Goal: Use online tool/utility: Use online tool/utility

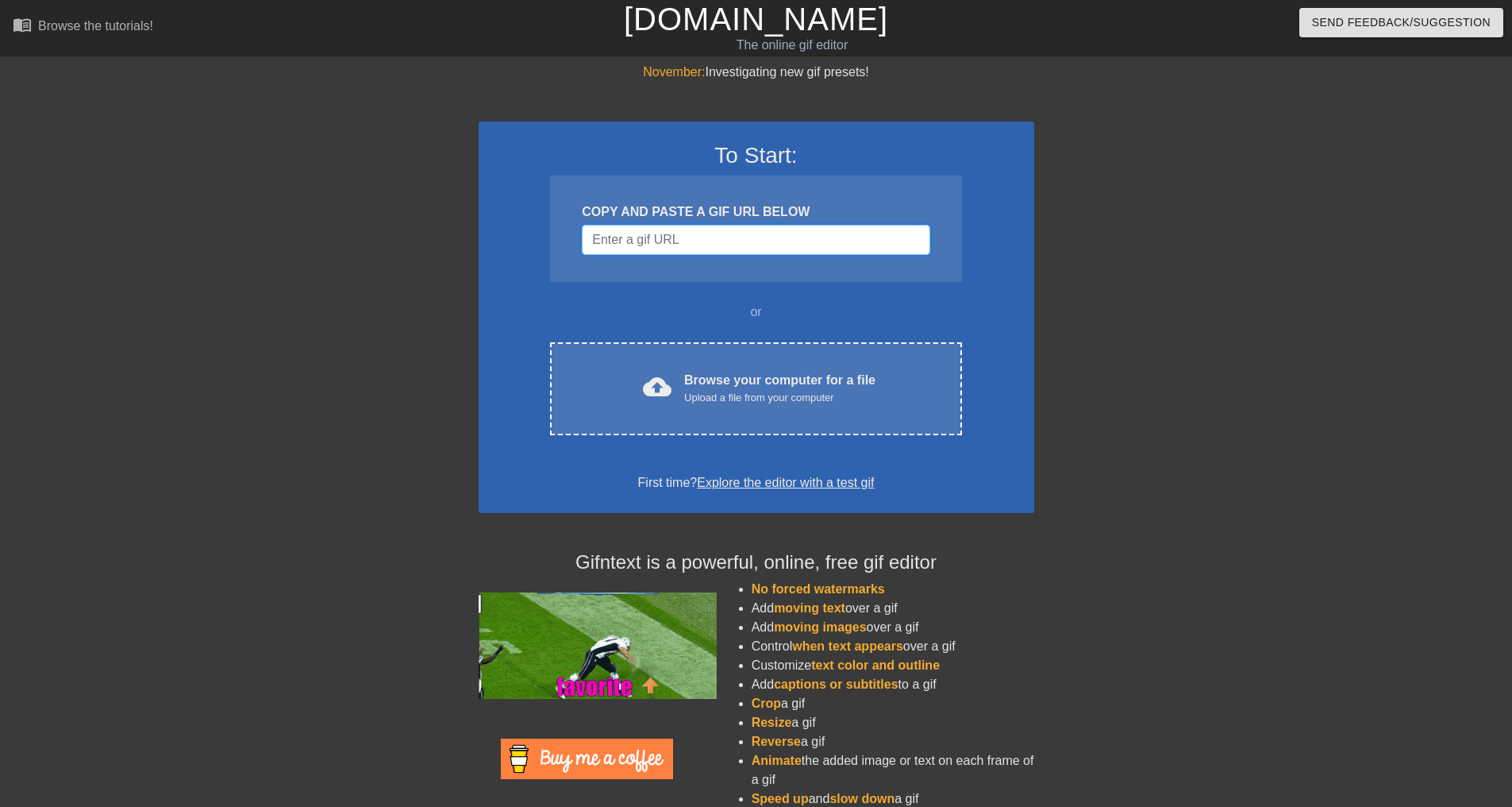
click at [676, 237] on input "Username" at bounding box center [756, 240] width 348 height 30
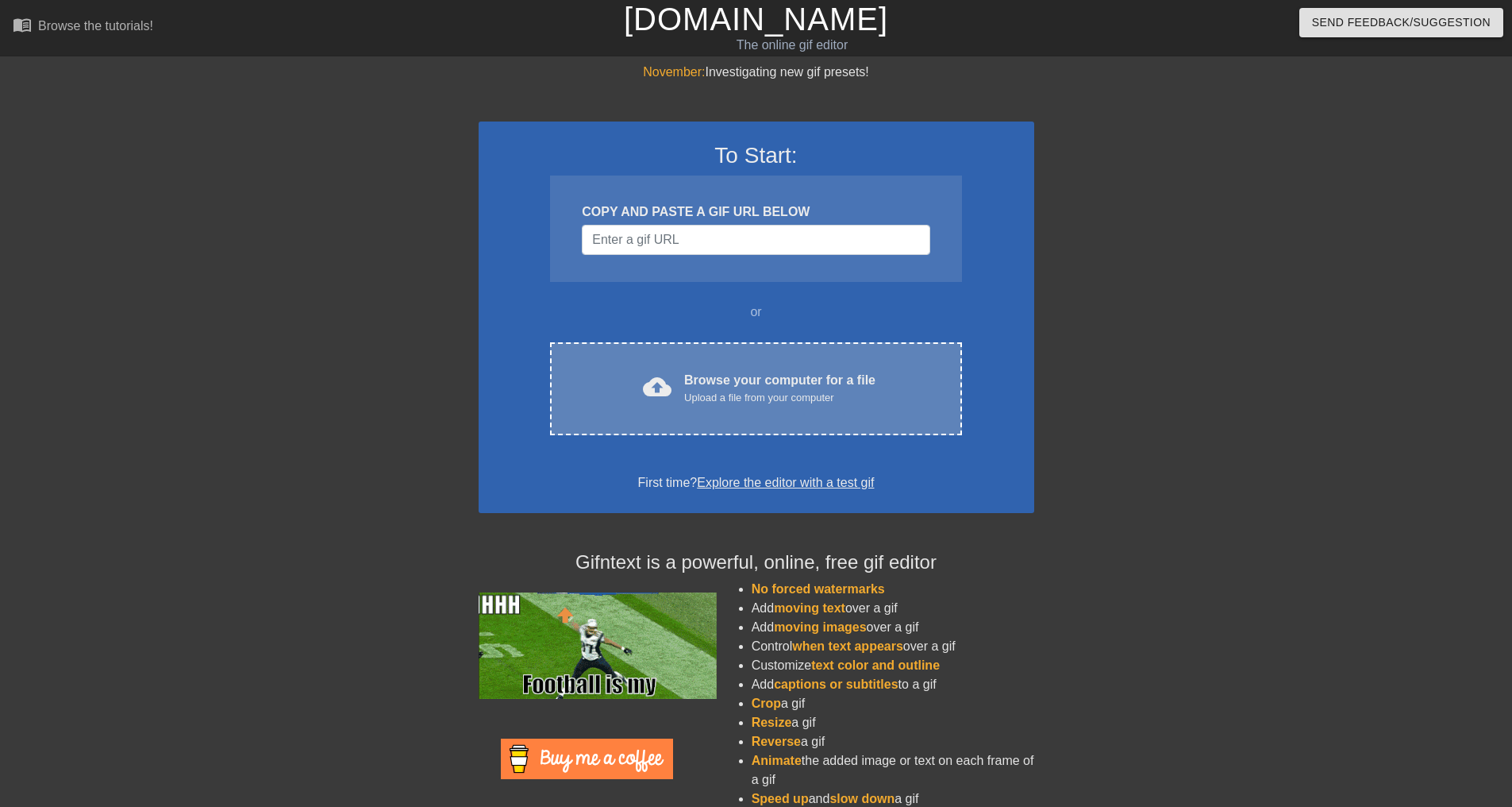
click at [779, 379] on div "Browse your computer for a file Upload a file from your computer" at bounding box center [780, 388] width 191 height 35
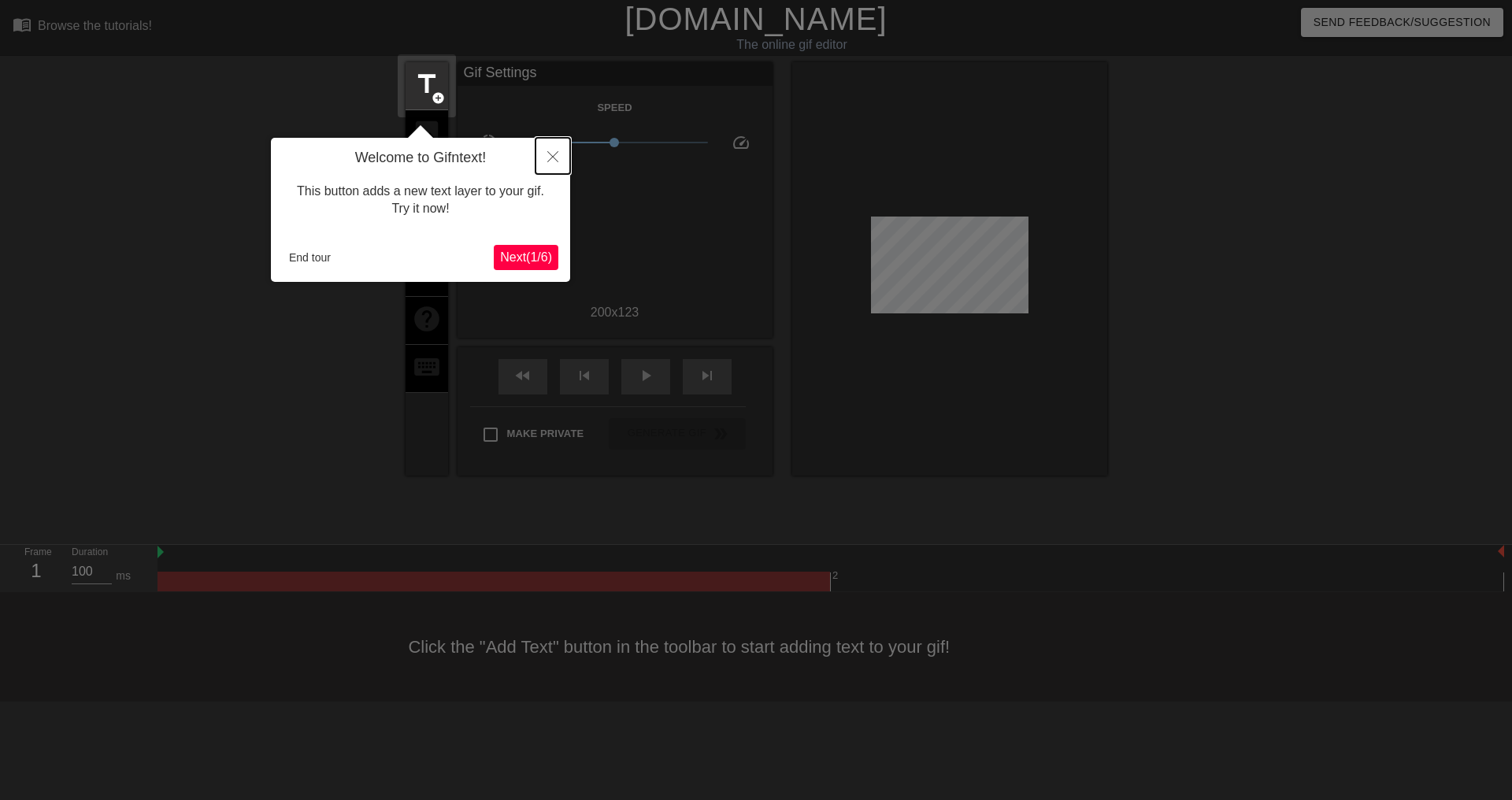
click at [556, 149] on button "Close" at bounding box center [552, 156] width 35 height 37
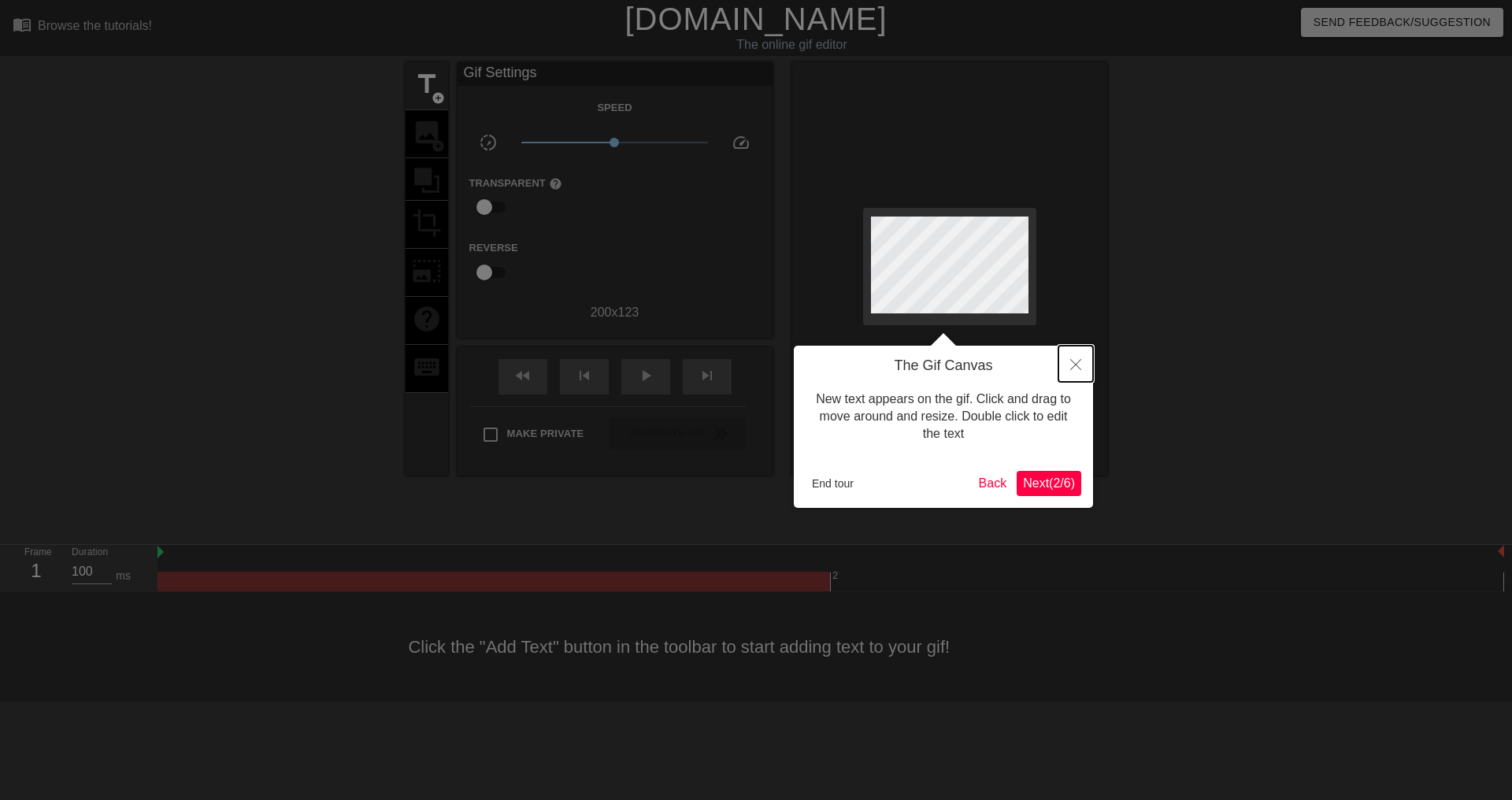
click at [1086, 360] on button "Close" at bounding box center [1075, 364] width 35 height 37
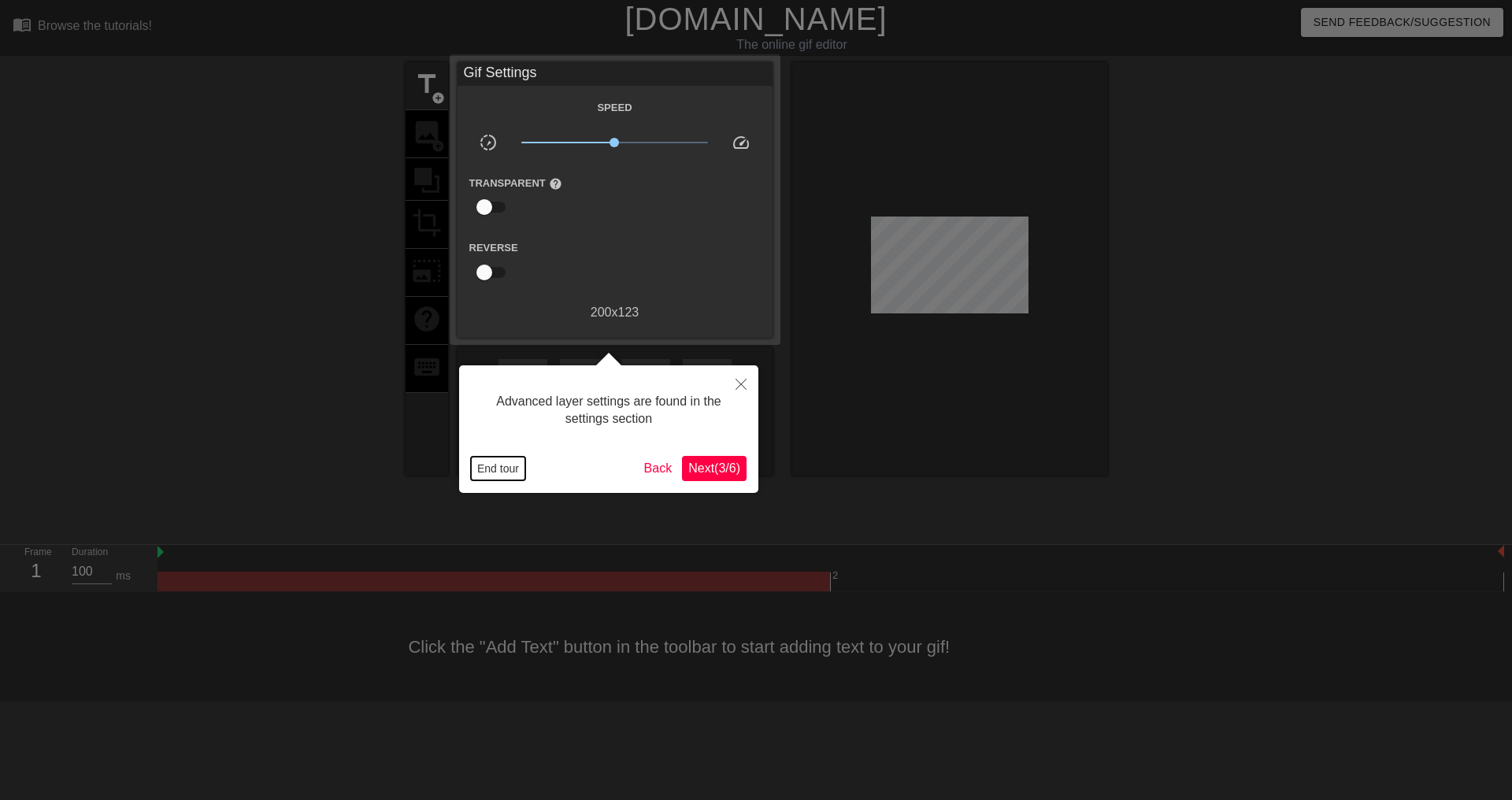
click at [515, 462] on button "End tour" at bounding box center [498, 468] width 55 height 24
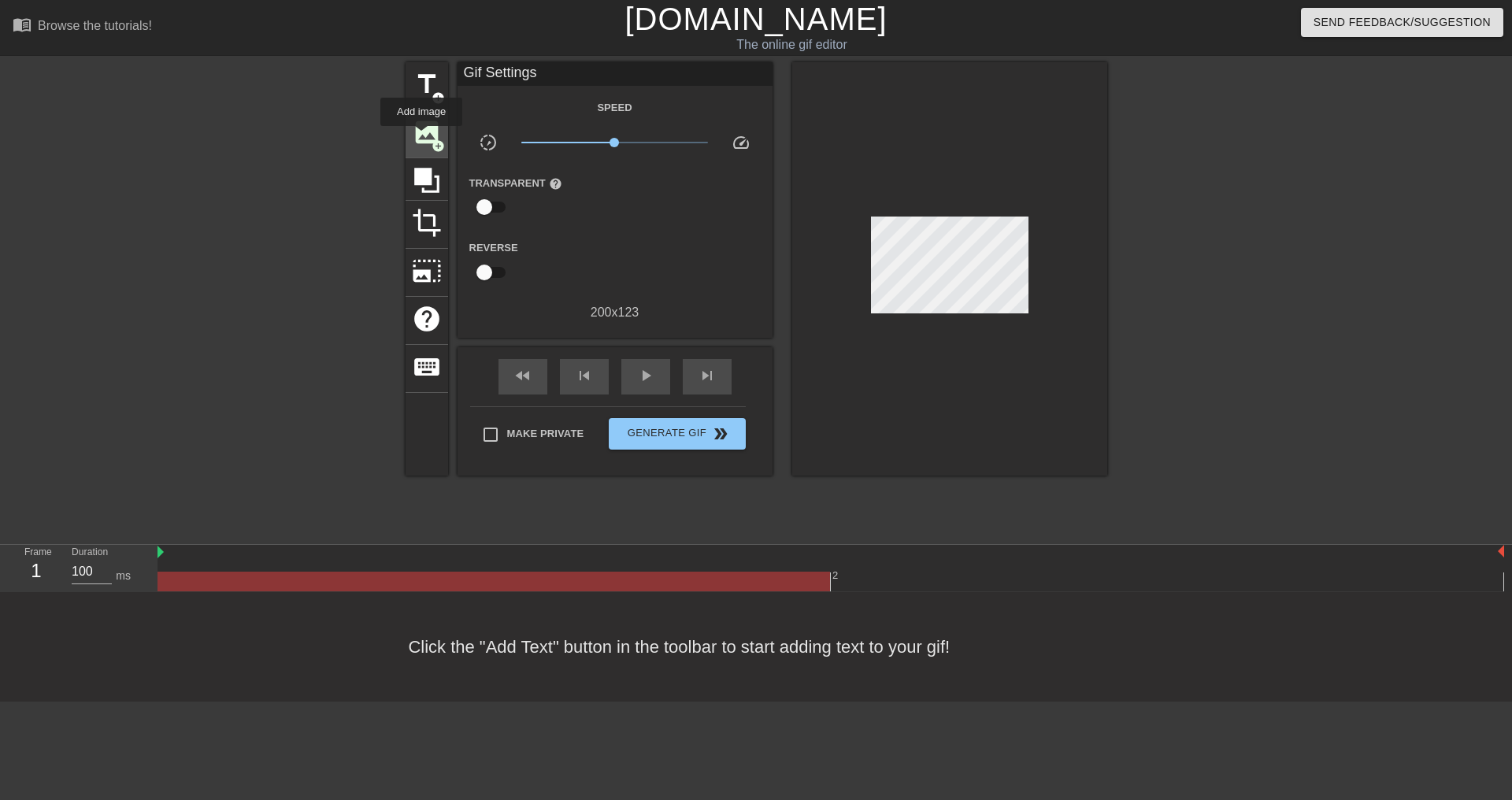
click at [421, 136] on span "image" at bounding box center [427, 133] width 30 height 30
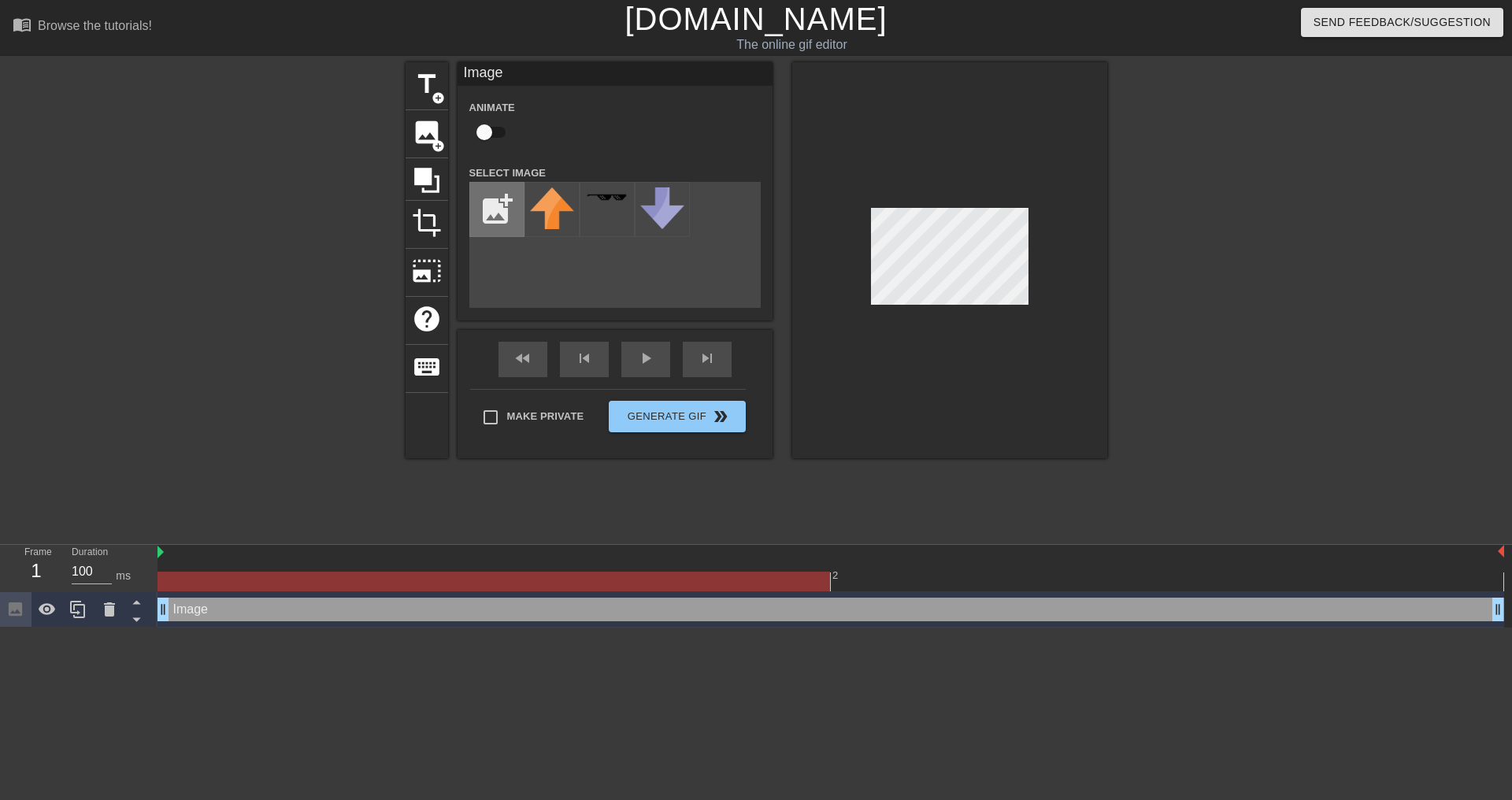
click at [498, 222] on input "file" at bounding box center [496, 209] width 54 height 54
type input "C:\fakepath\unnamed.png"
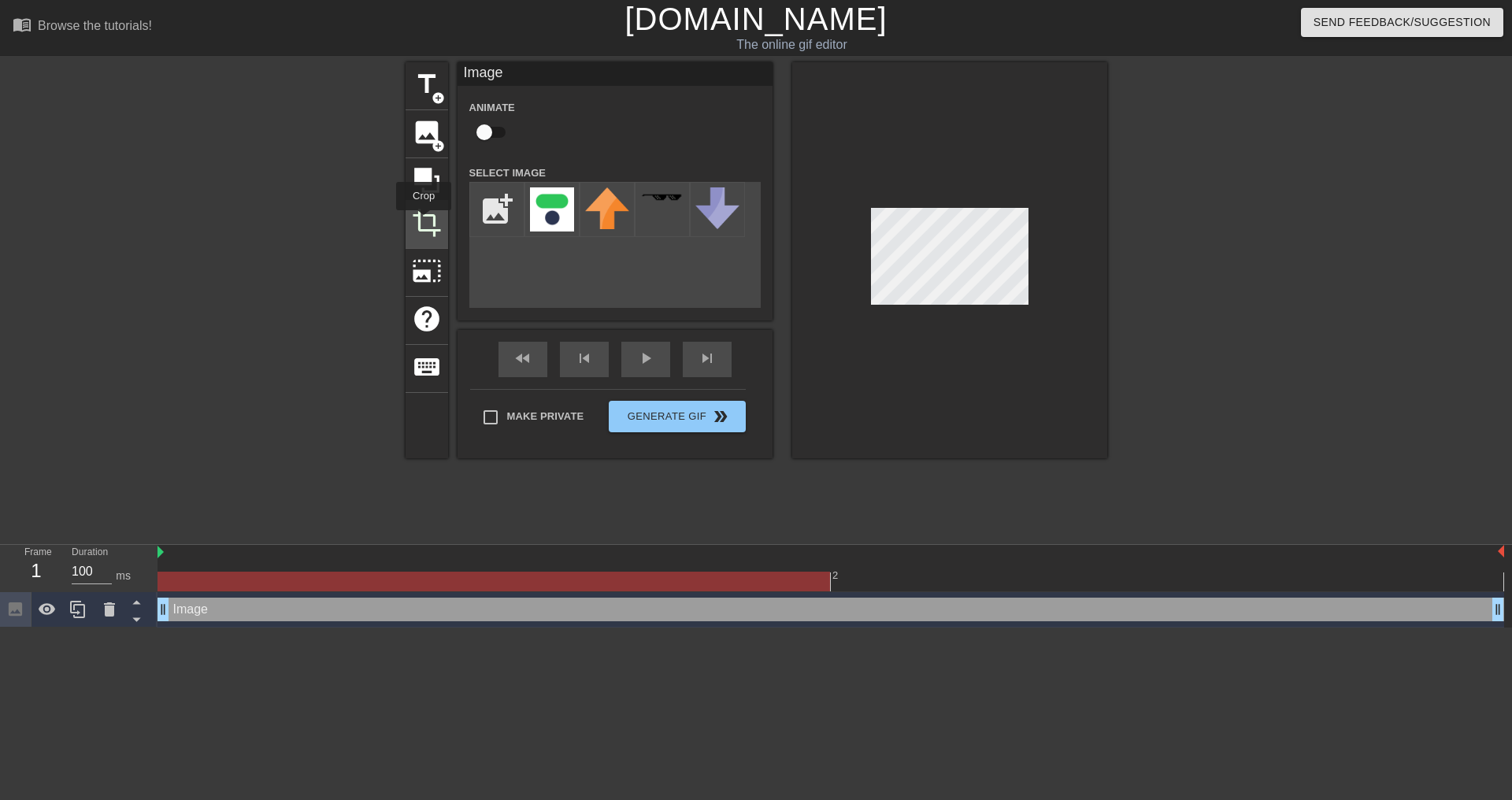
click at [423, 221] on span "crop" at bounding box center [427, 223] width 30 height 30
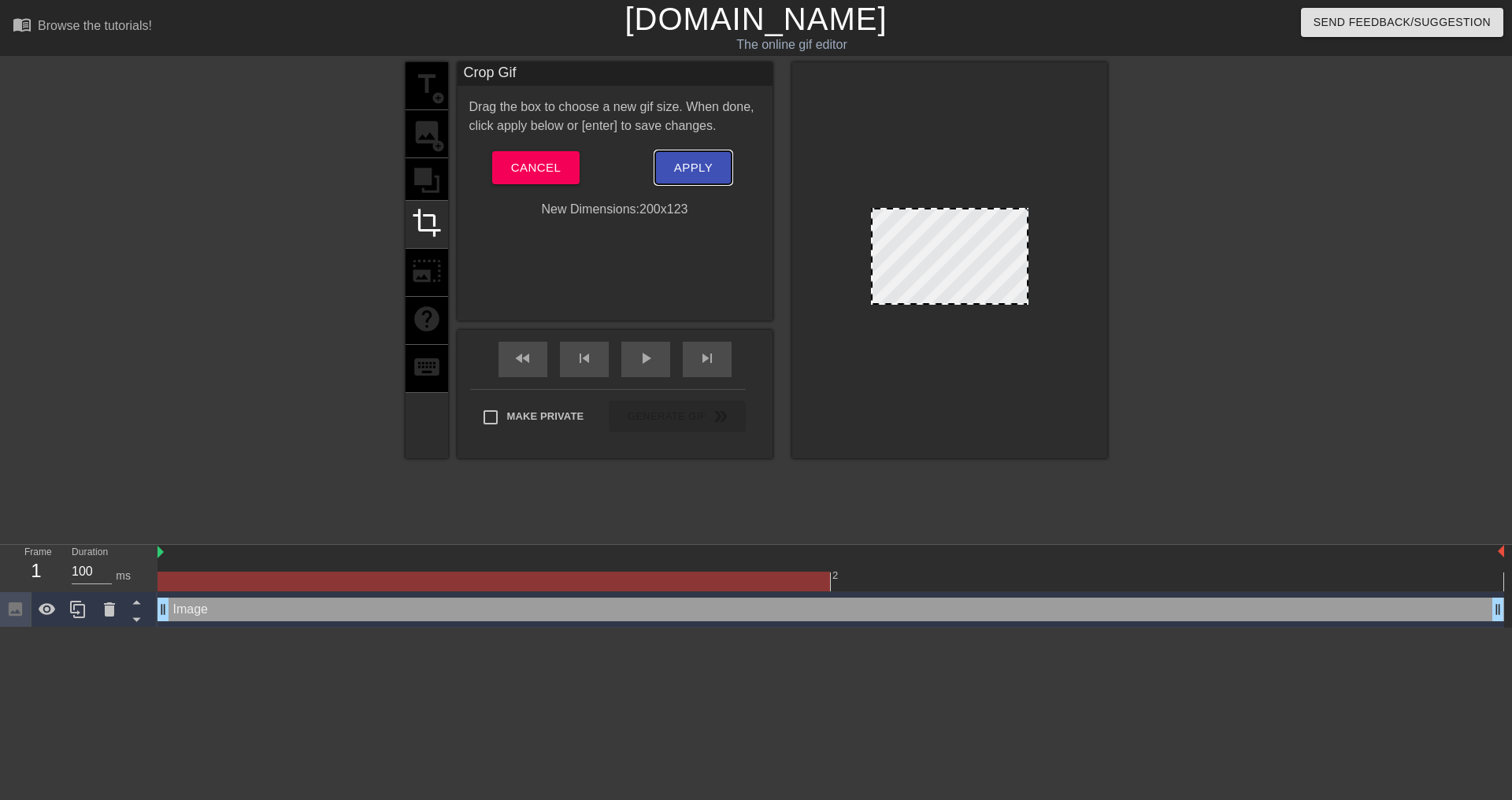
click at [679, 168] on span "Apply" at bounding box center [693, 167] width 39 height 21
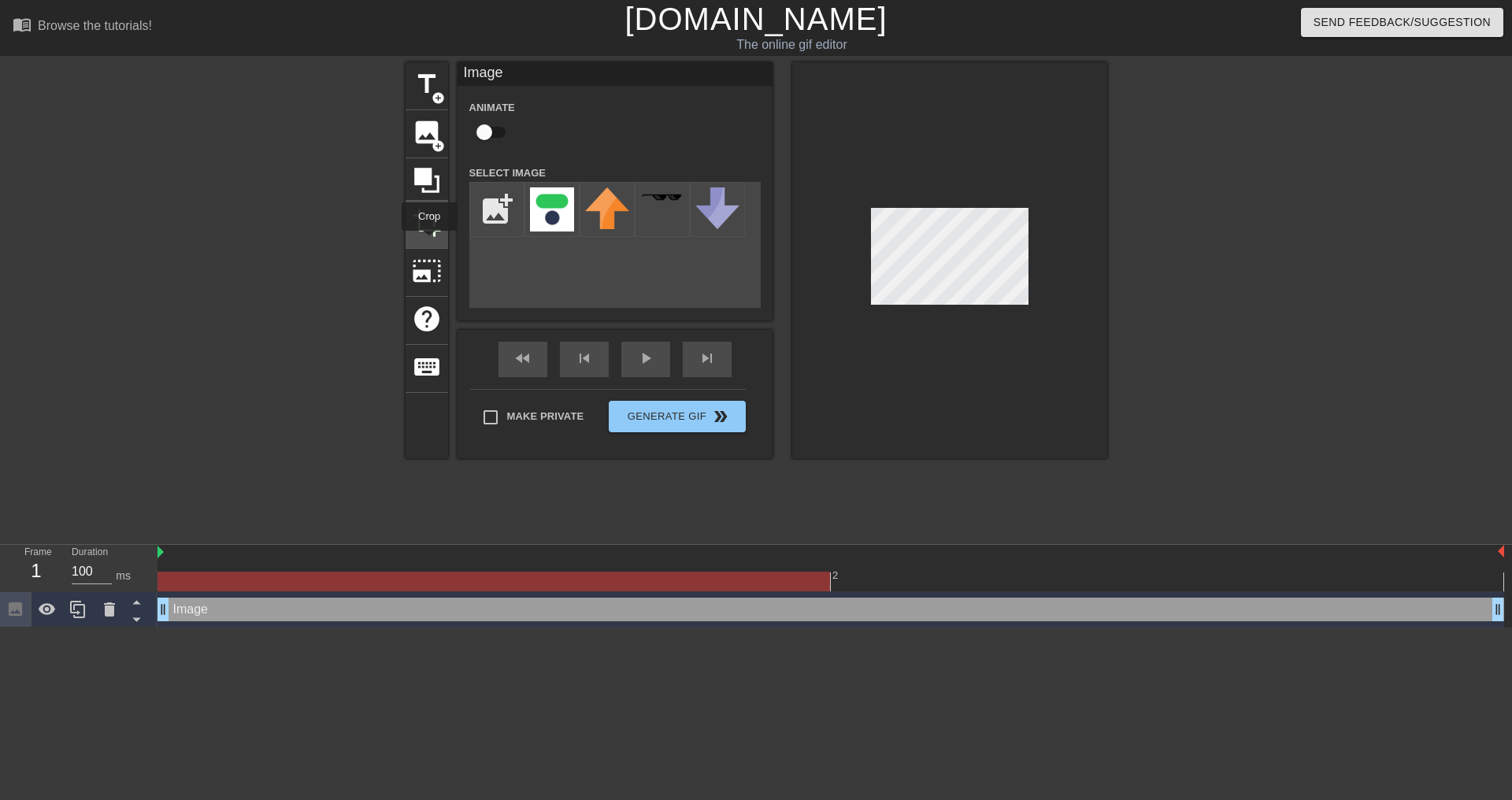
click at [425, 228] on span "crop" at bounding box center [427, 223] width 30 height 30
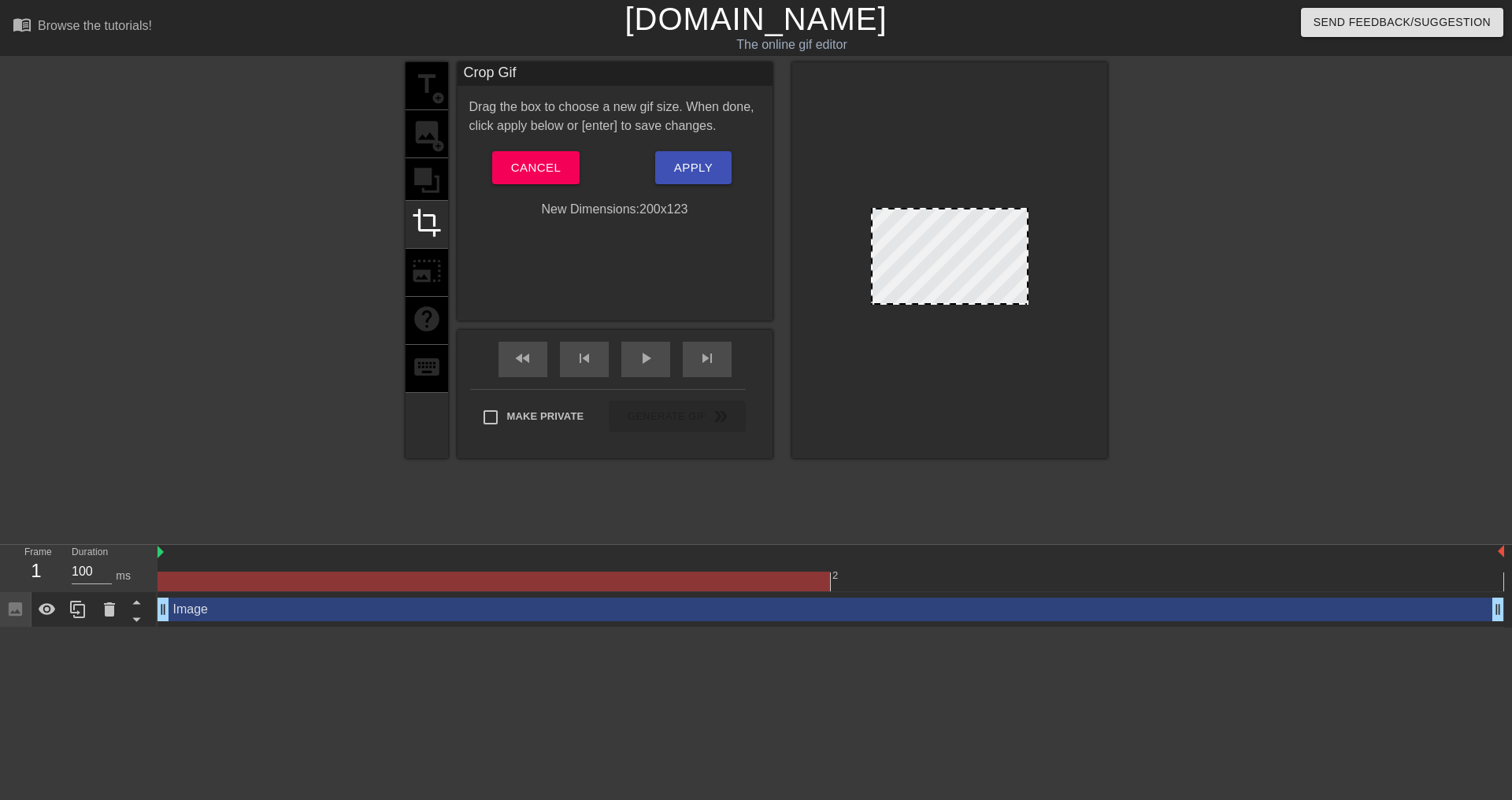
drag, startPoint x: 874, startPoint y: 304, endPoint x: 836, endPoint y: 347, distance: 57.4
click at [836, 347] on div at bounding box center [949, 259] width 315 height 396
drag, startPoint x: 874, startPoint y: 303, endPoint x: 858, endPoint y: 318, distance: 21.9
click at [858, 318] on div at bounding box center [949, 259] width 315 height 396
click at [873, 331] on div at bounding box center [949, 259] width 315 height 396
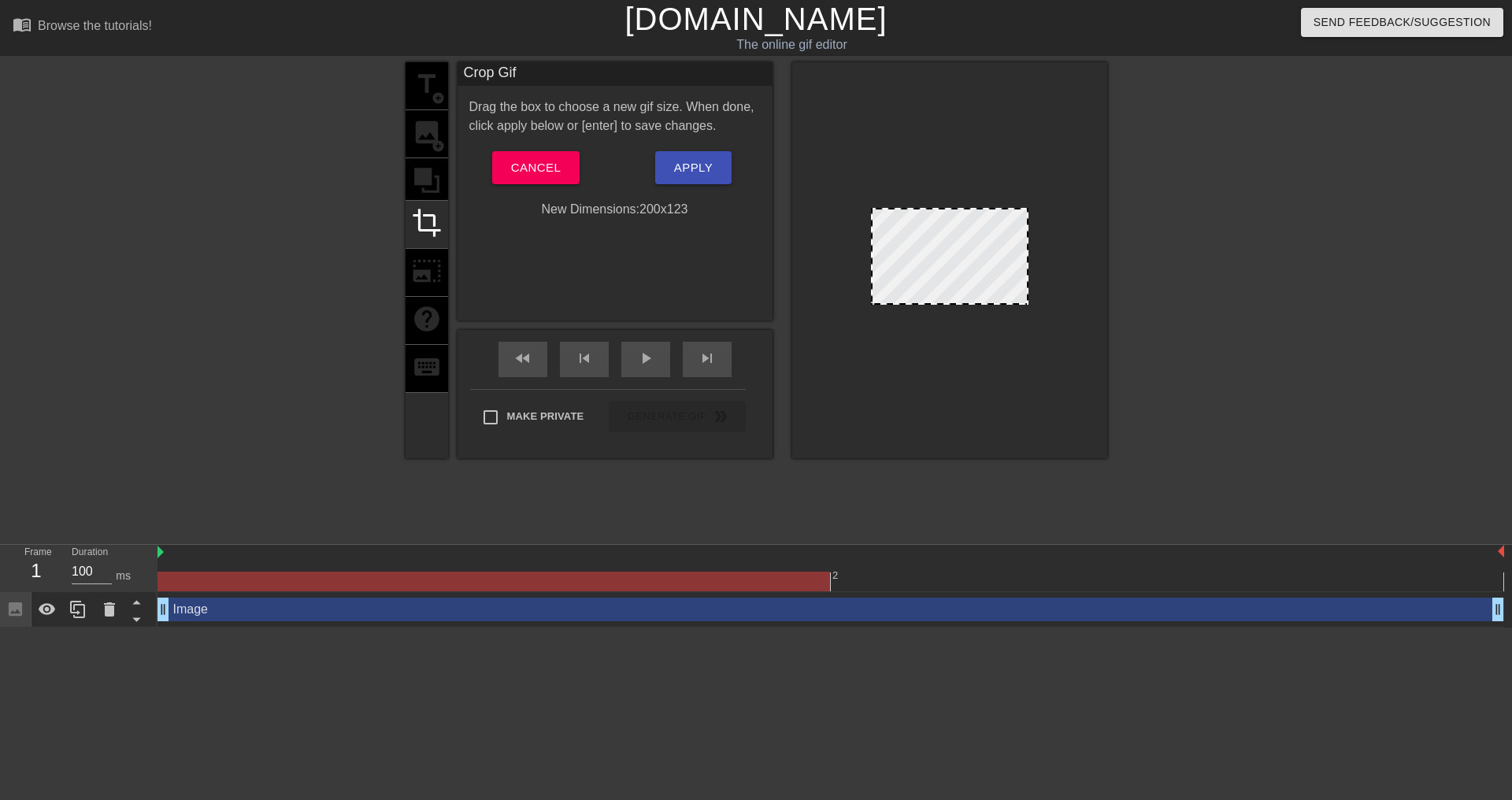
click at [420, 259] on div "title add_circle image add_circle crop photo_size_select_large help keyboard" at bounding box center [426, 259] width 42 height 396
click at [565, 172] on button "Cancel" at bounding box center [535, 167] width 87 height 33
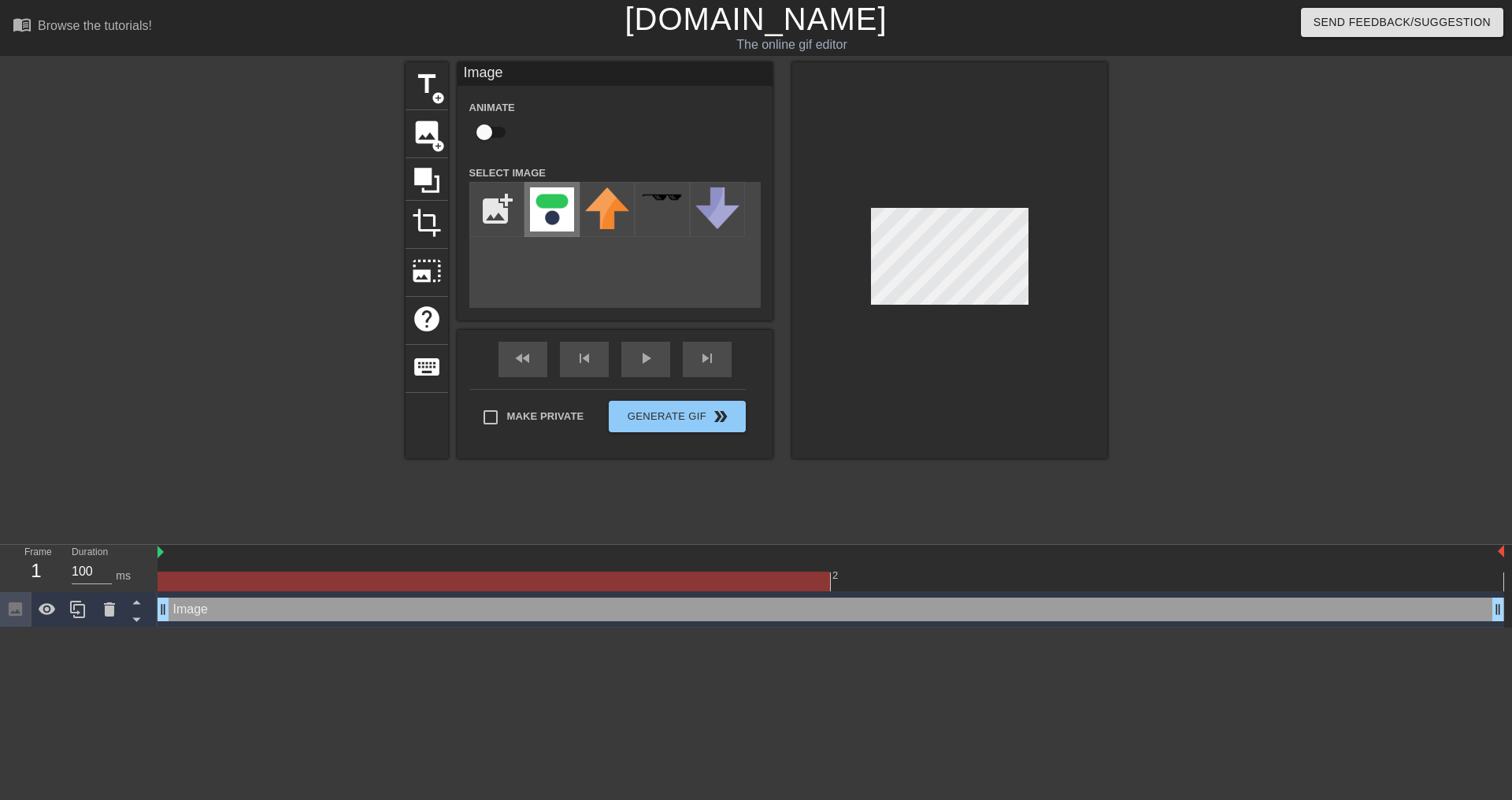
click at [555, 225] on img at bounding box center [551, 209] width 44 height 44
click at [1231, 210] on div at bounding box center [1243, 298] width 236 height 472
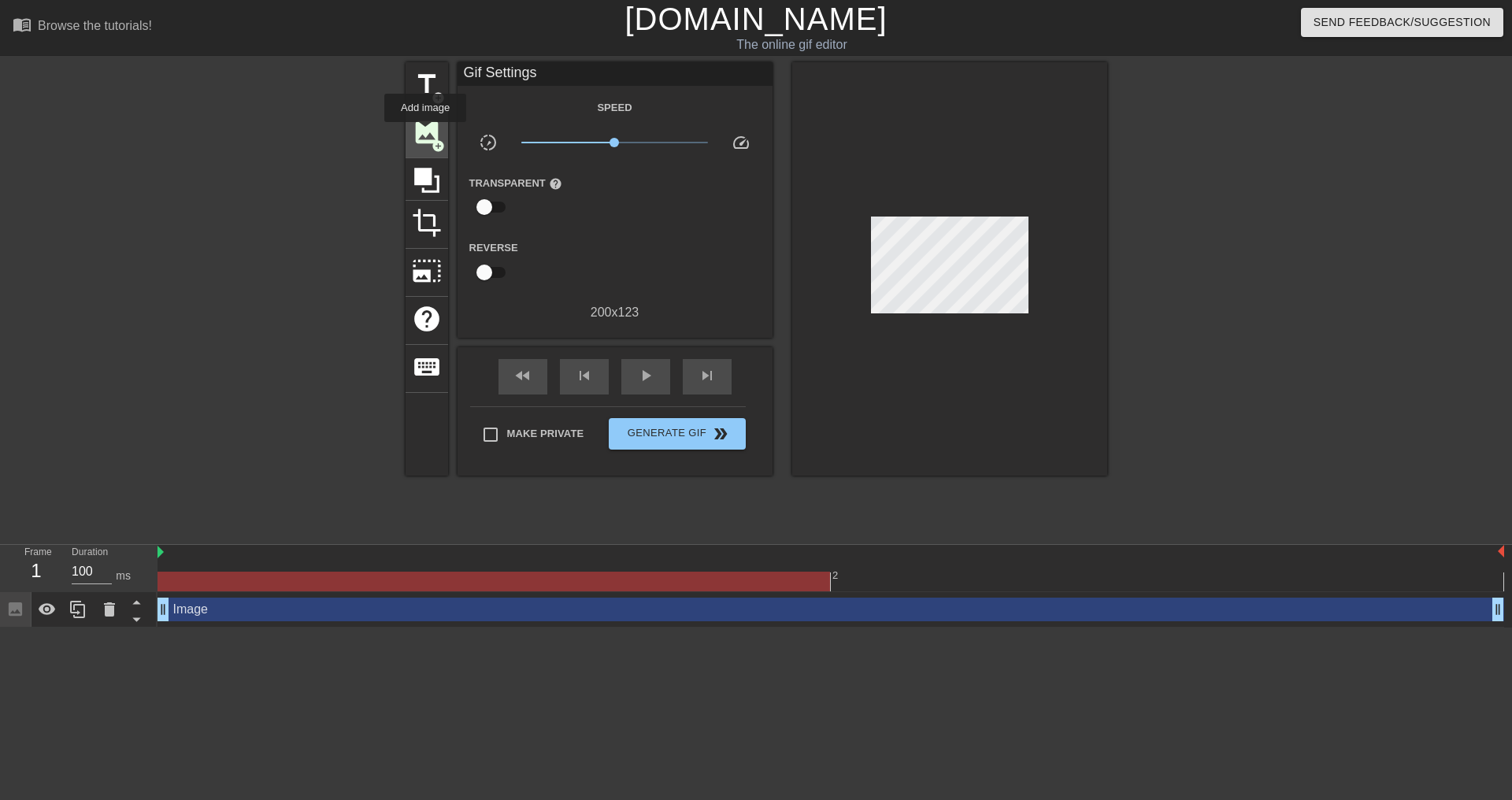
click at [425, 133] on span "image" at bounding box center [427, 133] width 30 height 30
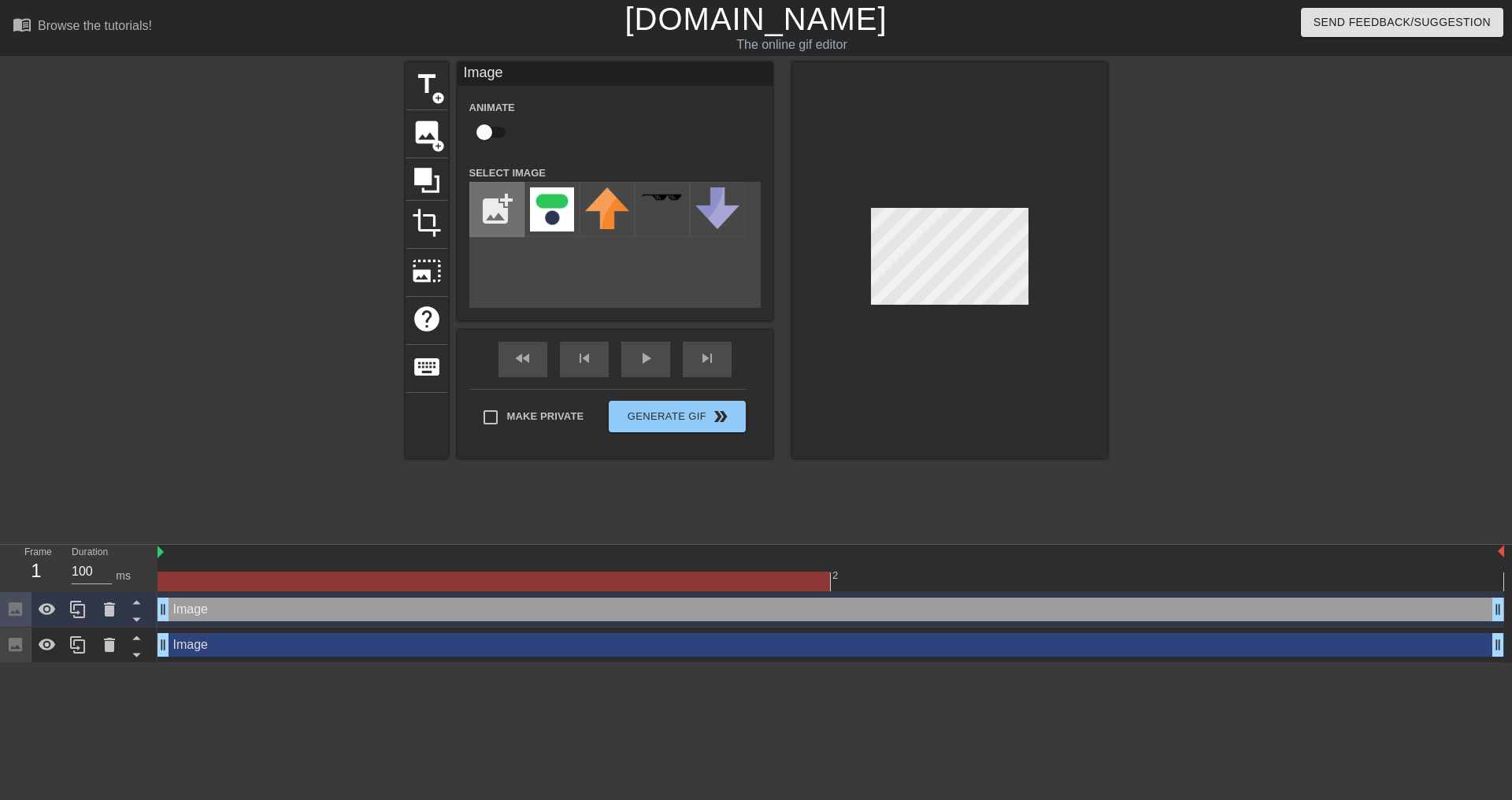
click at [497, 196] on input "file" at bounding box center [496, 209] width 54 height 54
type input "C:\fakepath\59742cb0332ff0ed1aa1168b7f1adec1a0e333dd_00_Engage_65_Stereo_CMF ko…"
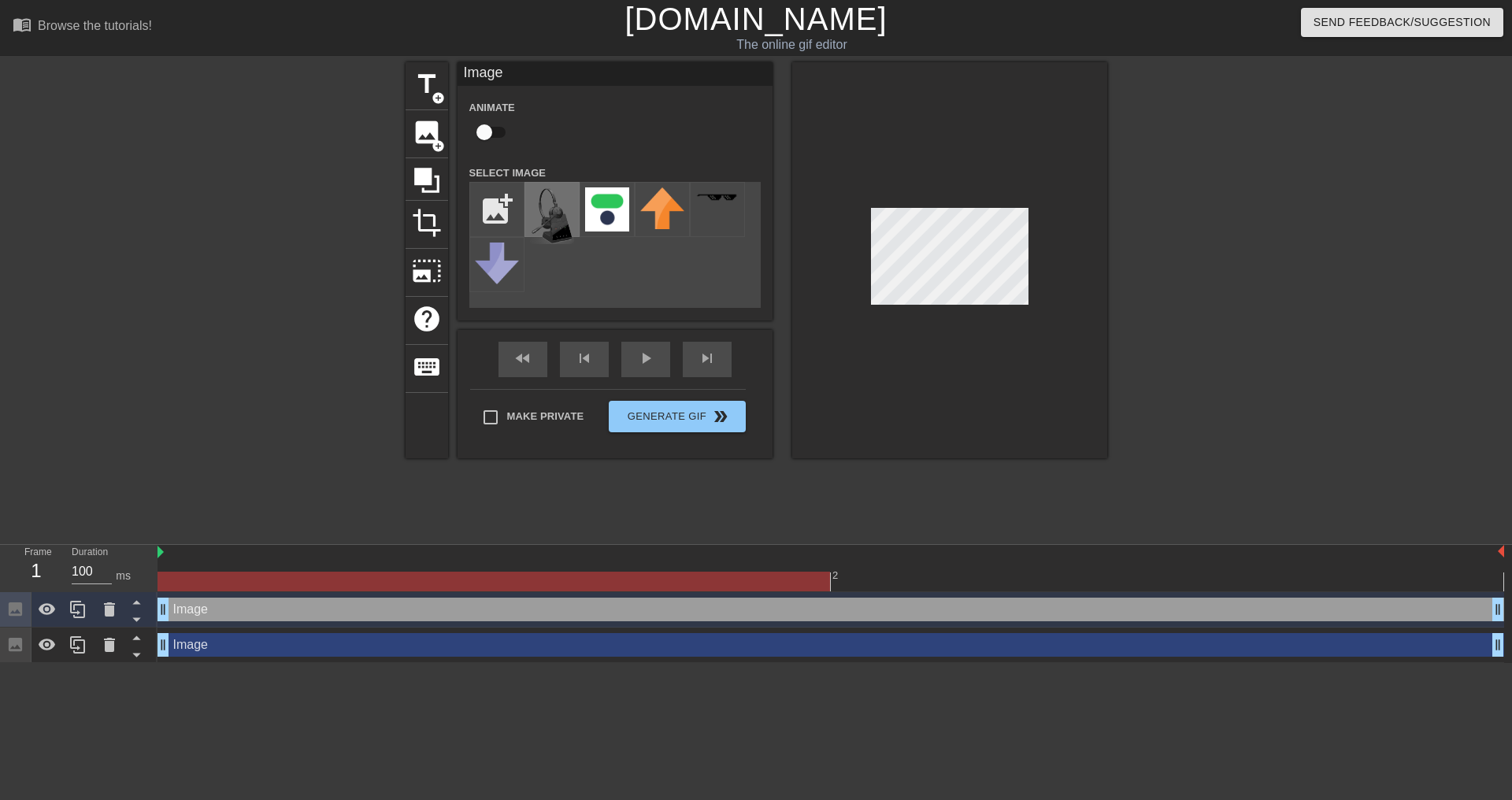
click at [547, 217] on img at bounding box center [551, 215] width 44 height 56
click at [936, 325] on div at bounding box center [949, 259] width 315 height 396
click at [865, 225] on div at bounding box center [949, 259] width 315 height 396
click at [1277, 269] on div at bounding box center [1243, 298] width 236 height 472
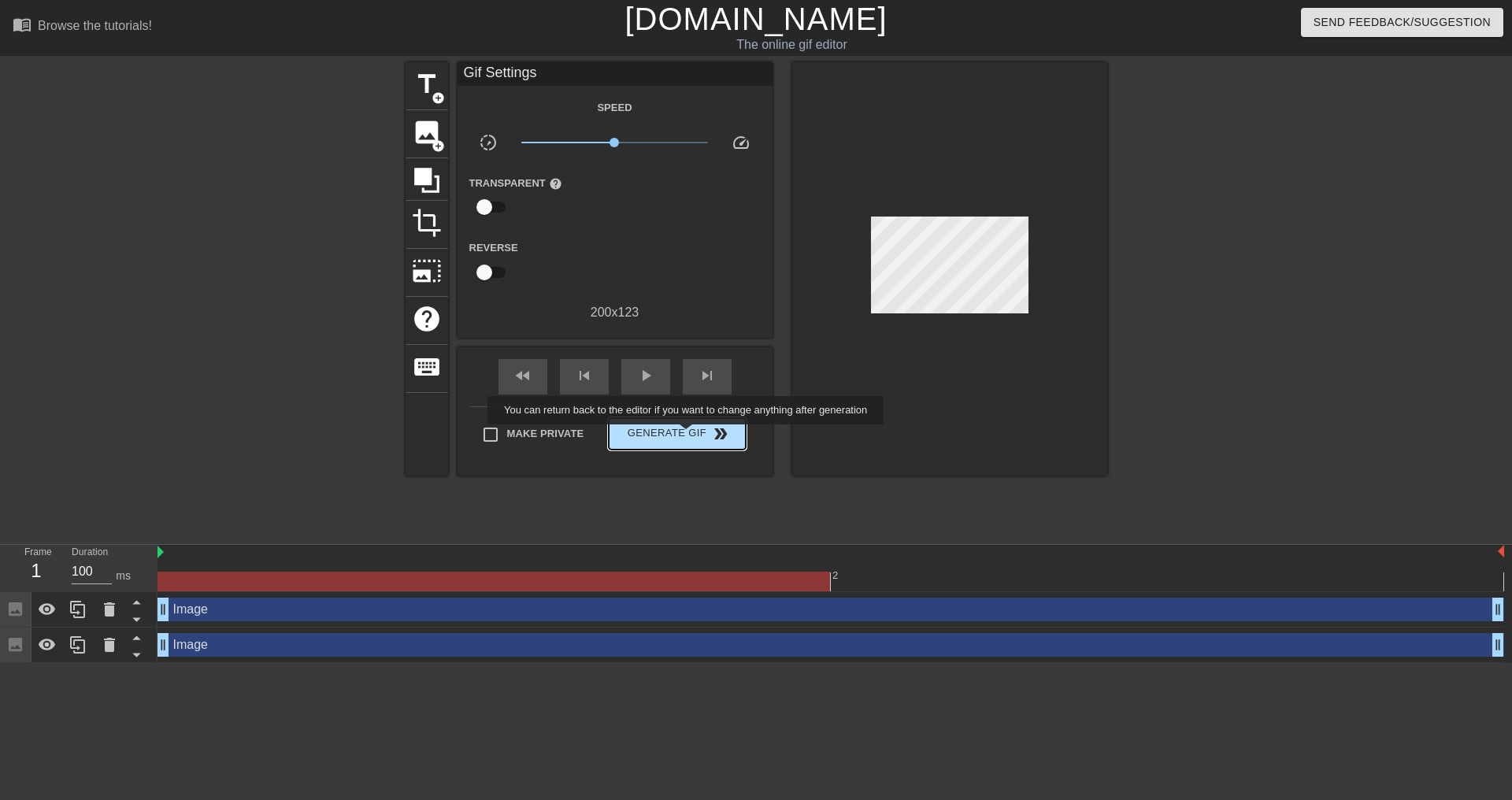
click at [687, 435] on span "Generate Gif double_arrow" at bounding box center [676, 433] width 123 height 19
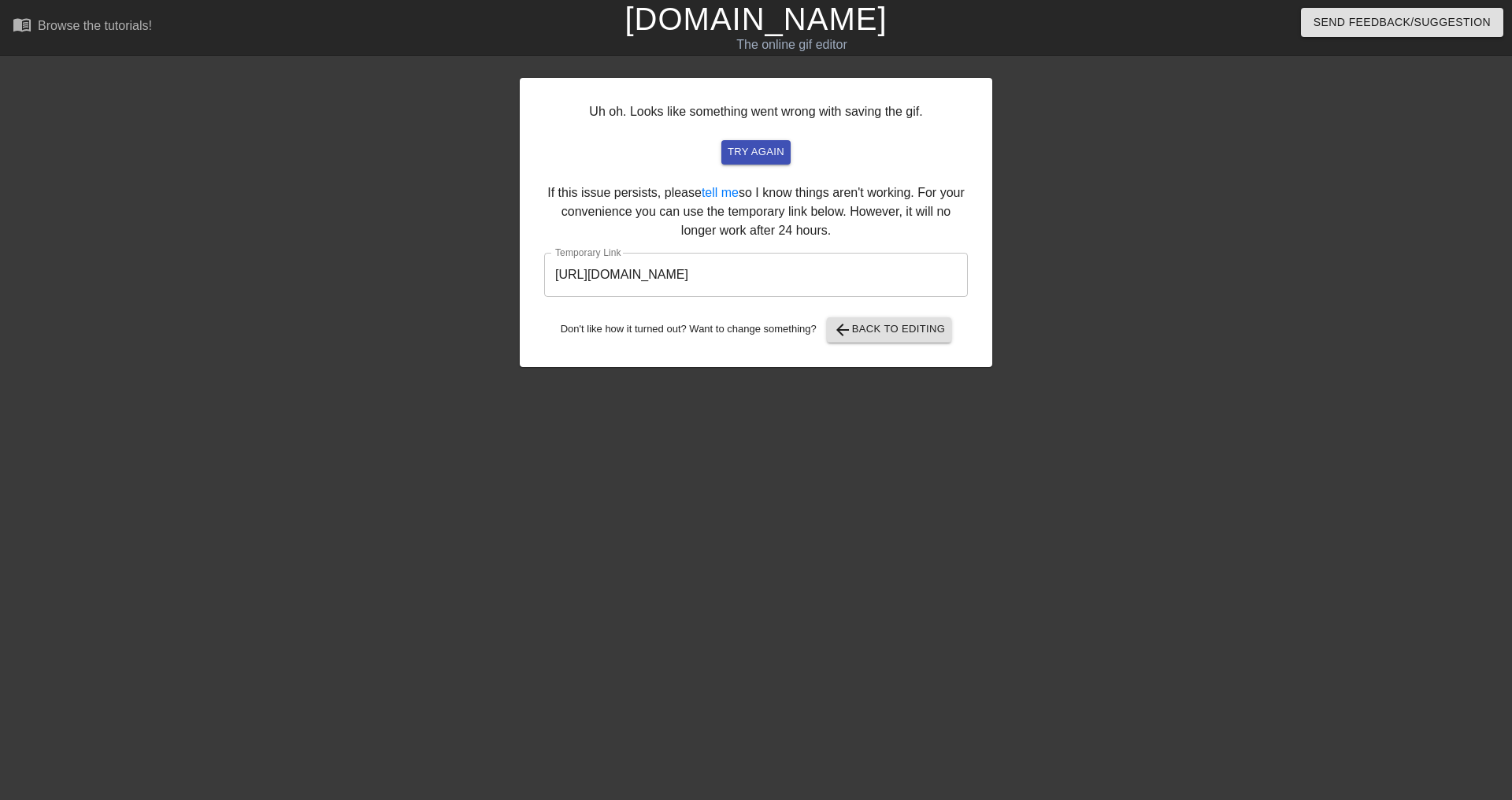
click at [892, 259] on input "[URL][DOMAIN_NAME]" at bounding box center [756, 275] width 423 height 44
drag, startPoint x: 893, startPoint y: 262, endPoint x: 365, endPoint y: 282, distance: 528.4
click at [365, 282] on div "Uh oh. Looks like something went wrong with saving the gif. try again If this i…" at bounding box center [756, 298] width 1512 height 472
